Goal: Information Seeking & Learning: Understand process/instructions

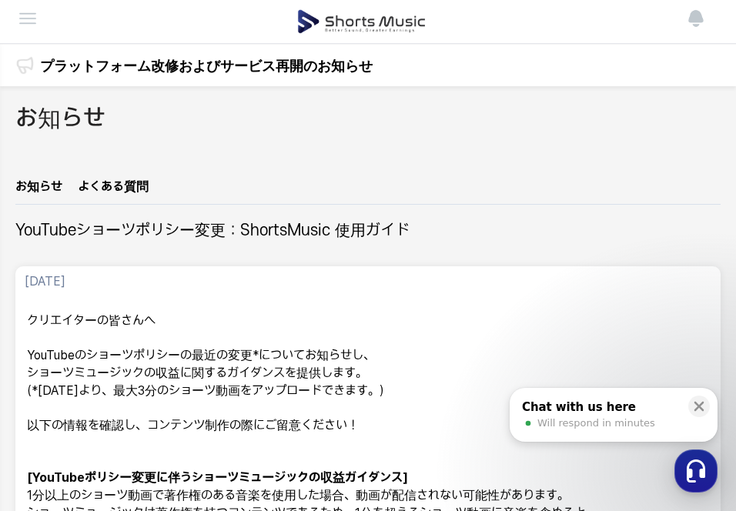
click at [407, 19] on img at bounding box center [361, 21] width 129 height 43
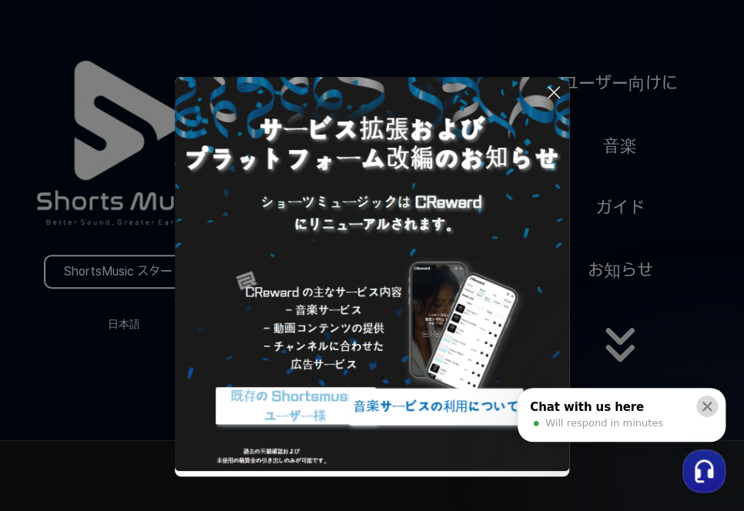
click at [705, 406] on icon at bounding box center [707, 407] width 10 height 10
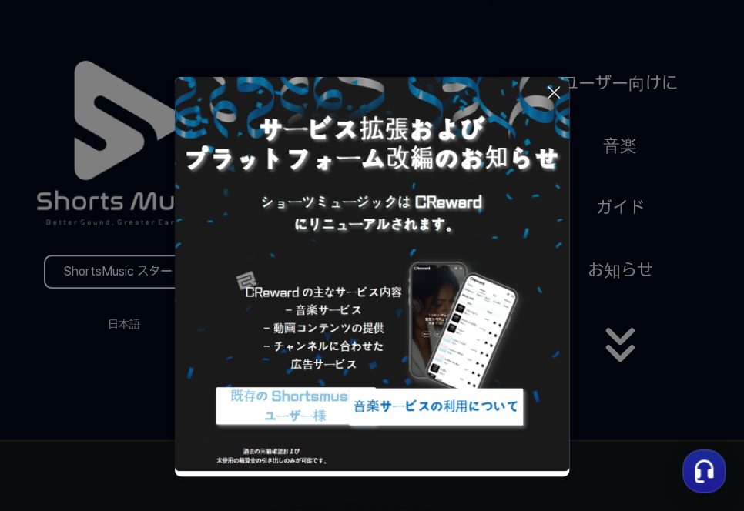
click at [552, 91] on icon at bounding box center [553, 92] width 11 height 11
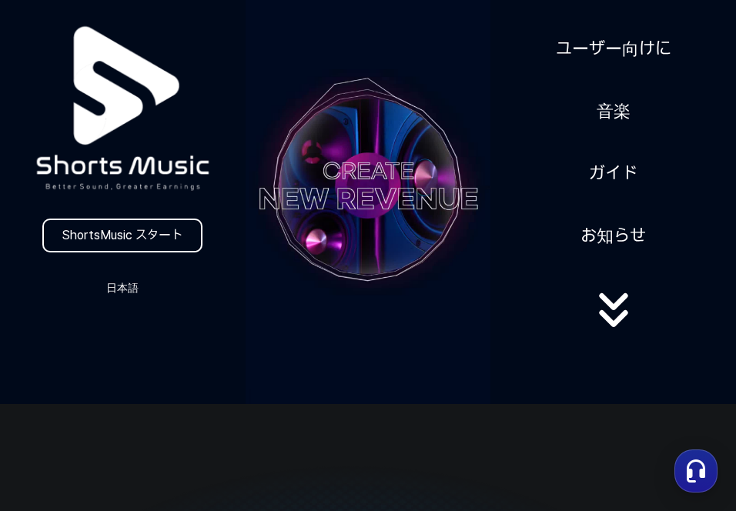
scroll to position [77, 0]
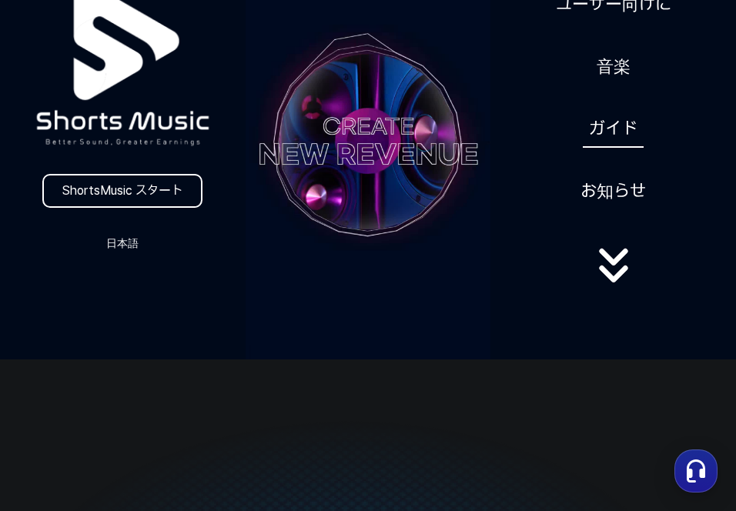
click at [608, 121] on link "ガイド" at bounding box center [613, 129] width 61 height 38
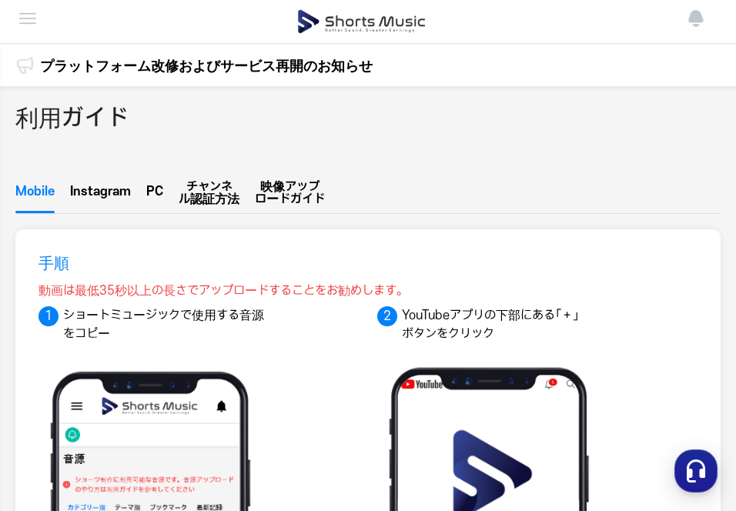
click at [160, 195] on button "PC" at bounding box center [154, 195] width 17 height 35
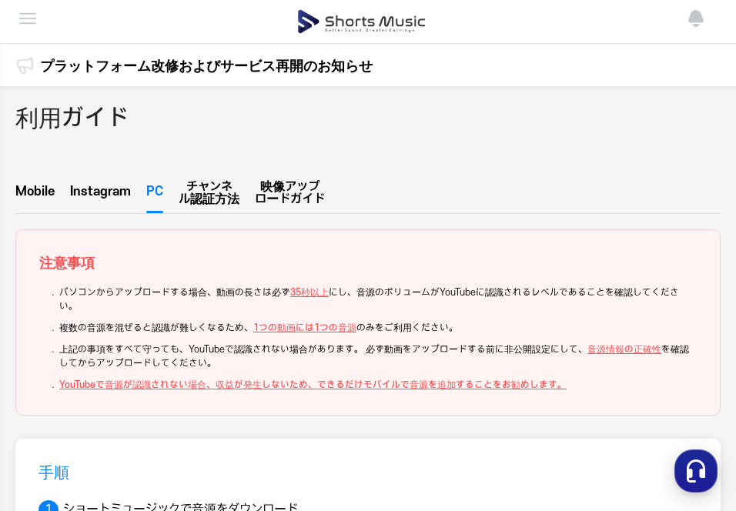
click at [26, 20] on img at bounding box center [27, 18] width 18 height 18
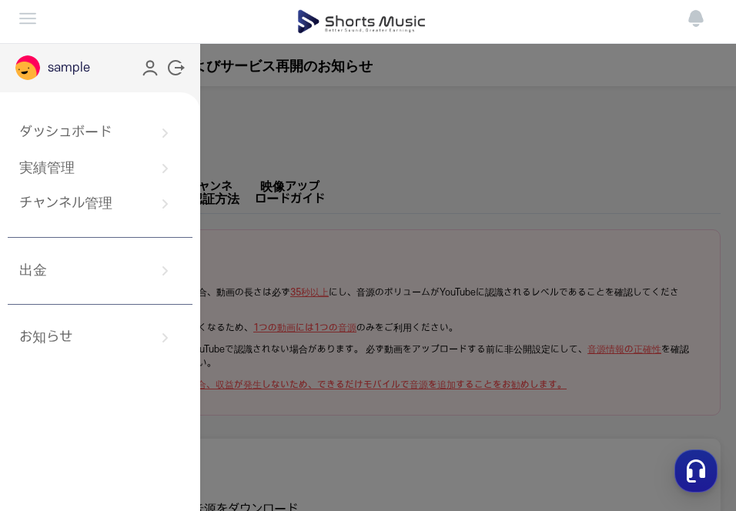
click at [422, 146] on button at bounding box center [368, 255] width 736 height 511
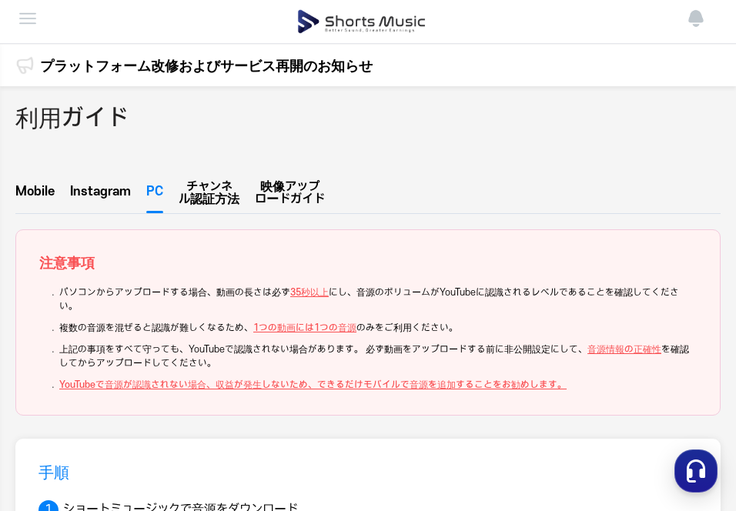
click at [398, 64] on div "プラットフォーム改修およびサービス再開のお知らせ プラットフォーム改修およびサービス再開のお知らせ" at bounding box center [368, 66] width 736 height 42
